Goal: Task Accomplishment & Management: Use online tool/utility

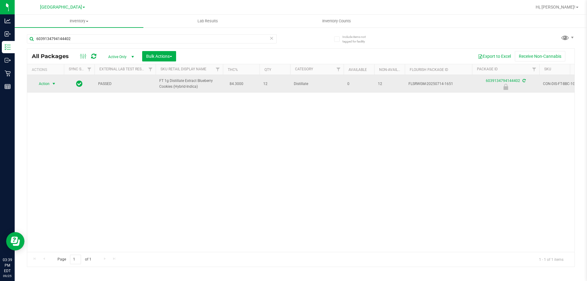
type input "6039134794144402"
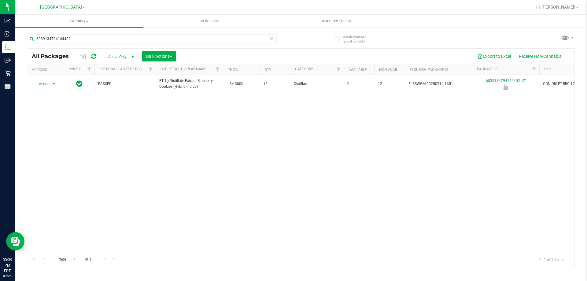
drag, startPoint x: 54, startPoint y: 83, endPoint x: 58, endPoint y: 93, distance: 10.8
click at [54, 83] on span "select" at bounding box center [53, 83] width 5 height 5
click at [64, 152] on li "Unlock package" at bounding box center [53, 156] width 39 height 9
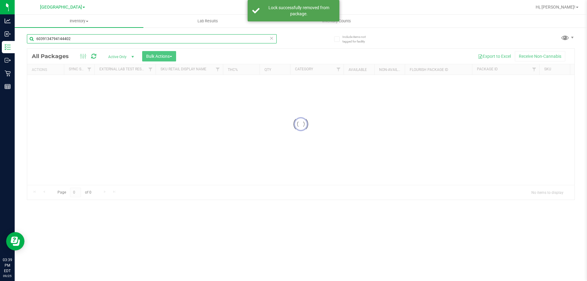
click at [81, 37] on input "6039134794144402" at bounding box center [152, 38] width 250 height 9
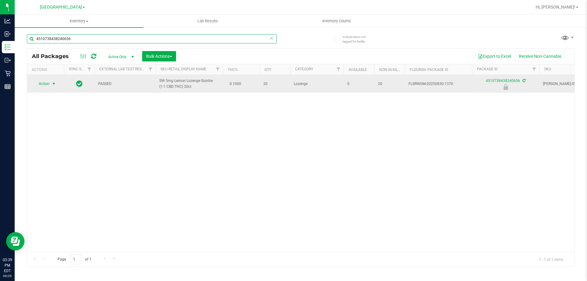
type input "4510738438240656"
click at [49, 88] on span "Action" at bounding box center [41, 84] width 17 height 9
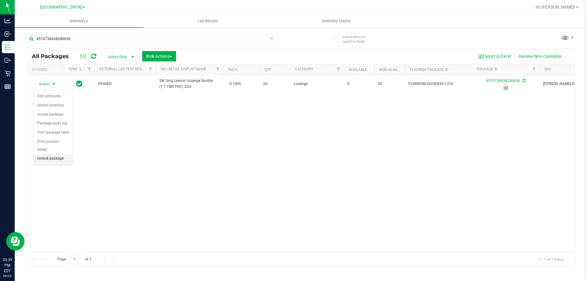
click at [58, 154] on li "Unlock package" at bounding box center [53, 158] width 39 height 9
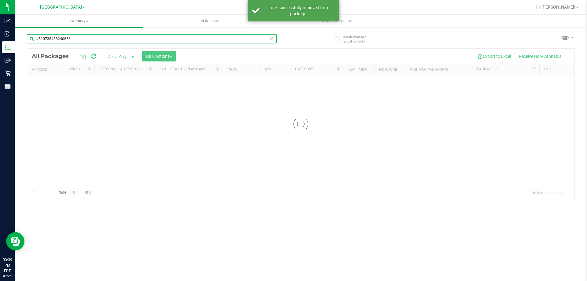
click at [77, 39] on input "4510738438240656" at bounding box center [152, 38] width 250 height 9
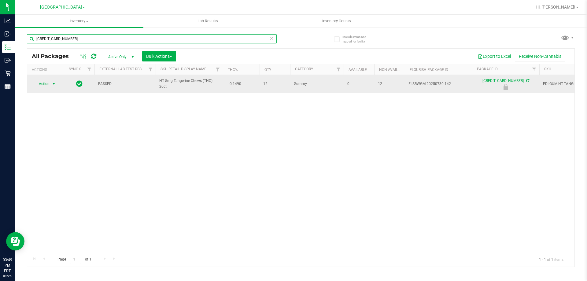
type input "[CREDIT_CARD_NUMBER]"
click at [47, 80] on span "Action" at bounding box center [41, 84] width 17 height 9
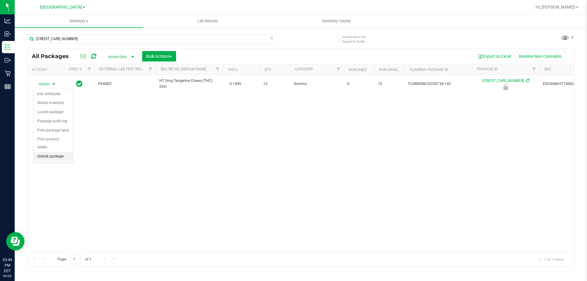
click at [50, 152] on li "Unlock package" at bounding box center [53, 156] width 39 height 9
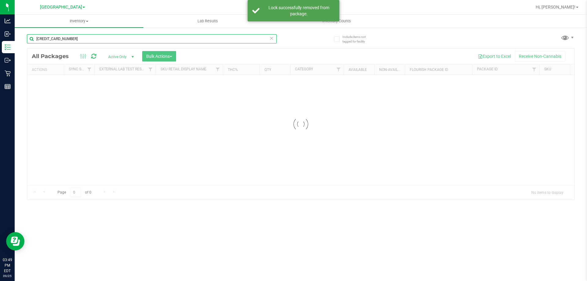
click at [81, 39] on div "Inventory All packages All inventory Waste log Create inventory Lab Results Inv…" at bounding box center [301, 148] width 573 height 266
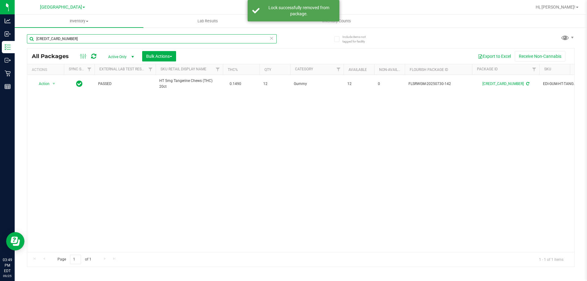
click at [81, 41] on input "[CREDIT_CARD_NUMBER]" at bounding box center [152, 38] width 250 height 9
